Goal: Information Seeking & Learning: Find specific fact

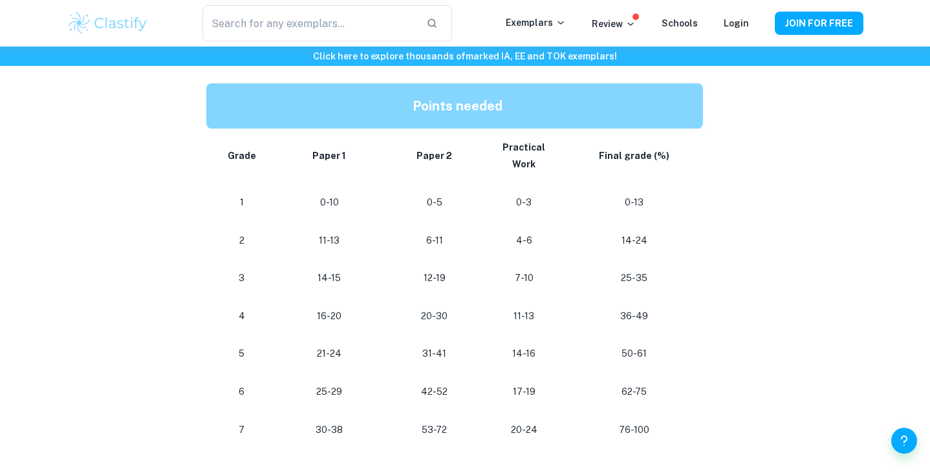
scroll to position [673, 0]
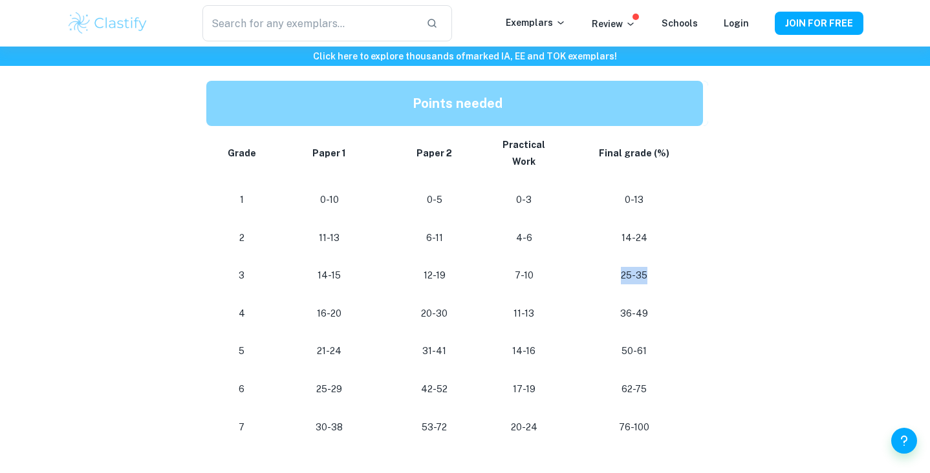
drag, startPoint x: 656, startPoint y: 274, endPoint x: 608, endPoint y: 274, distance: 47.9
click at [608, 274] on p "25-35" at bounding box center [634, 275] width 117 height 17
click at [612, 277] on p "25-35" at bounding box center [634, 275] width 117 height 17
drag, startPoint x: 654, startPoint y: 312, endPoint x: 612, endPoint y: 315, distance: 41.5
click at [612, 315] on p "36-49" at bounding box center [634, 313] width 117 height 17
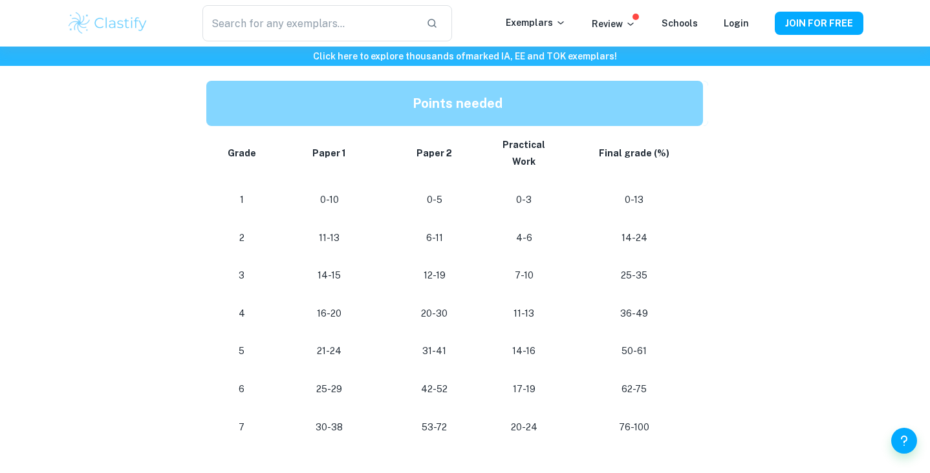
click at [616, 344] on p "50-61" at bounding box center [634, 351] width 117 height 17
drag, startPoint x: 616, startPoint y: 344, endPoint x: 653, endPoint y: 353, distance: 38.6
click at [653, 353] on p "50-61" at bounding box center [634, 351] width 117 height 17
